Goal: Task Accomplishment & Management: Manage account settings

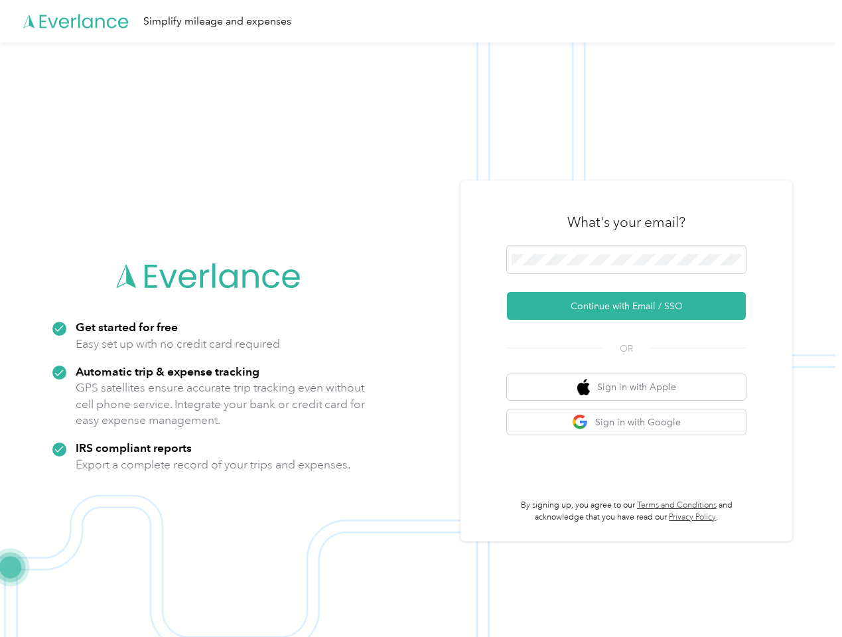
click at [420, 318] on img at bounding box center [417, 360] width 835 height 637
click at [420, 21] on div "Simplify mileage and expenses" at bounding box center [417, 21] width 835 height 42
click at [631, 306] on button "Continue with Email / SSO" at bounding box center [626, 306] width 239 height 28
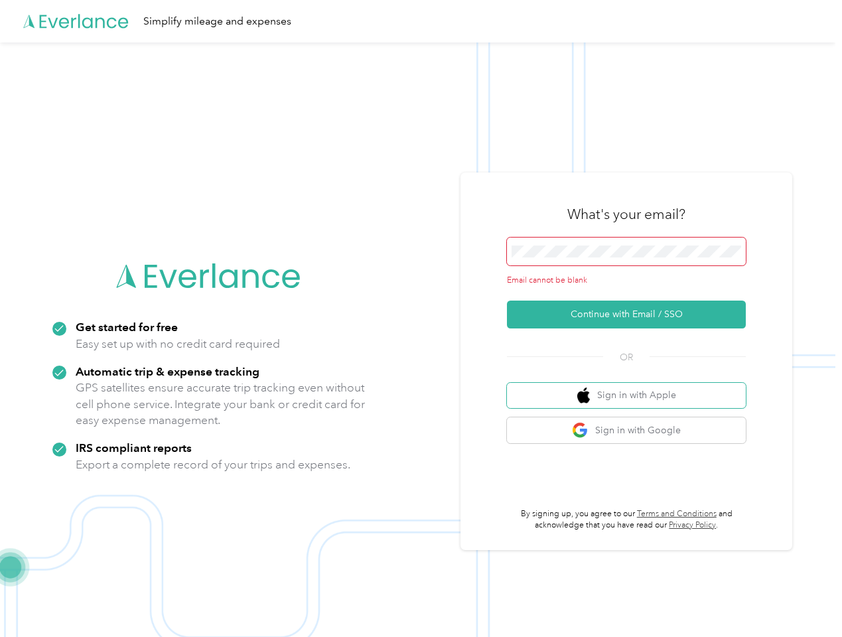
click at [631, 387] on button "Sign in with Apple" at bounding box center [626, 396] width 239 height 26
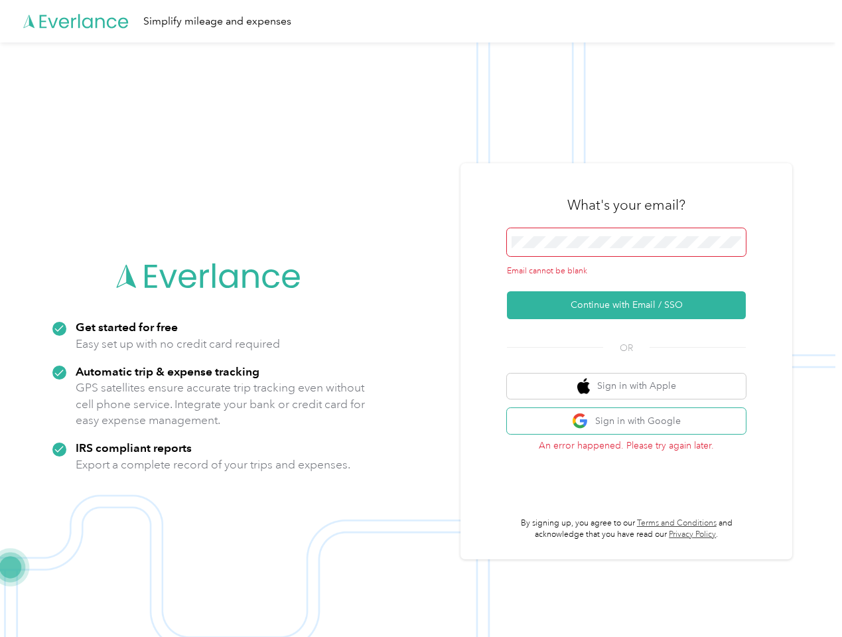
click at [631, 422] on button "Sign in with Google" at bounding box center [626, 421] width 239 height 26
